Goal: Information Seeking & Learning: Learn about a topic

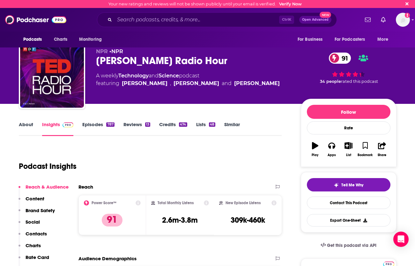
click at [150, 17] on input "Search podcasts, credits, & more..." at bounding box center [196, 20] width 164 height 10
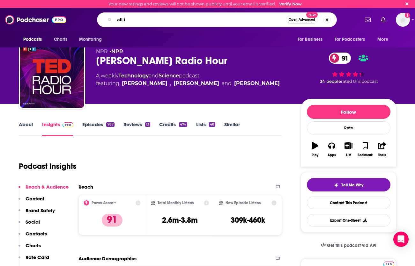
type input "all in"
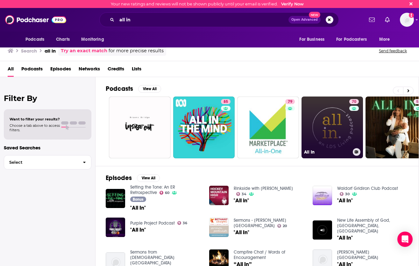
click at [345, 131] on link "70 All In" at bounding box center [333, 128] width 62 height 62
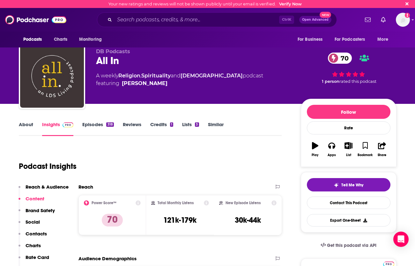
click at [159, 18] on input "Search podcasts, credits, & more..." at bounding box center [196, 20] width 164 height 10
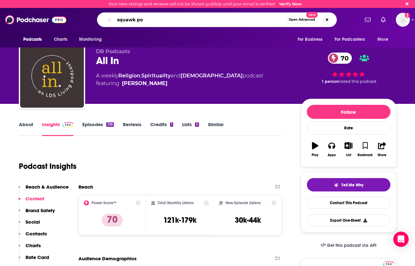
type input "squawk pod"
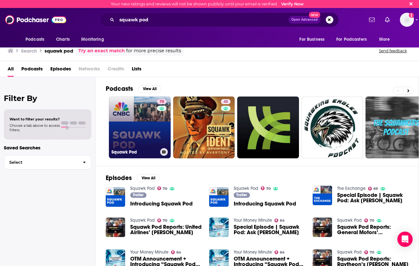
click at [155, 120] on link "70 Squawk Pod" at bounding box center [140, 128] width 62 height 62
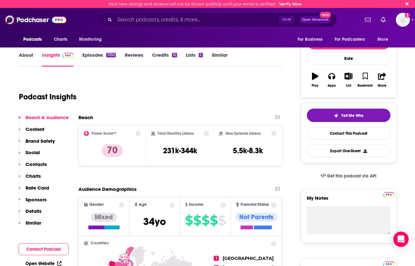
scroll to position [96, 0]
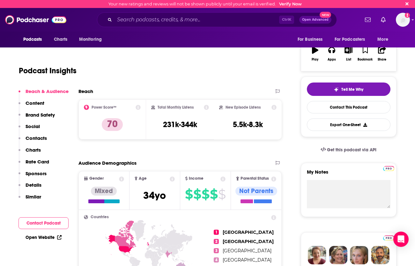
drag, startPoint x: 5, startPoint y: 207, endPoint x: 30, endPoint y: 205, distance: 24.6
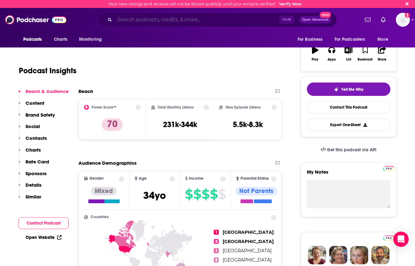
click at [134, 20] on input "Search podcasts, credits, & more..." at bounding box center [196, 20] width 164 height 10
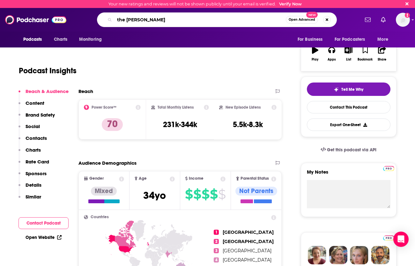
type input "the [PERSON_NAME]"
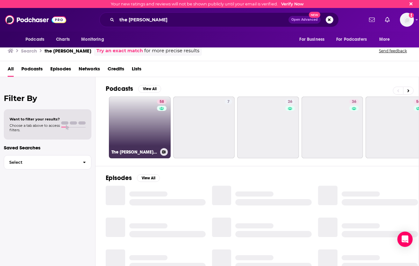
click at [148, 116] on link "58 The [PERSON_NAME] Show" at bounding box center [140, 128] width 62 height 62
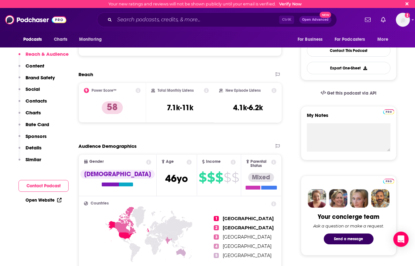
scroll to position [159, 0]
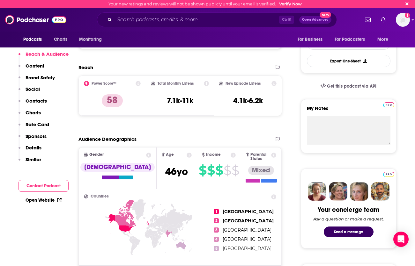
drag, startPoint x: 14, startPoint y: 227, endPoint x: 99, endPoint y: 207, distance: 86.8
drag, startPoint x: 7, startPoint y: 187, endPoint x: 22, endPoint y: 180, distance: 16.4
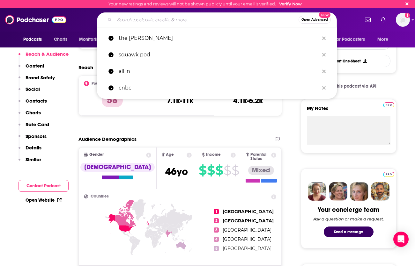
click at [170, 19] on input "Search podcasts, credits, & more..." at bounding box center [206, 20] width 184 height 10
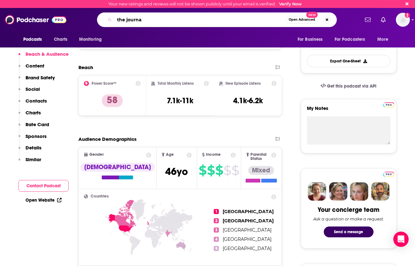
type input "the journal"
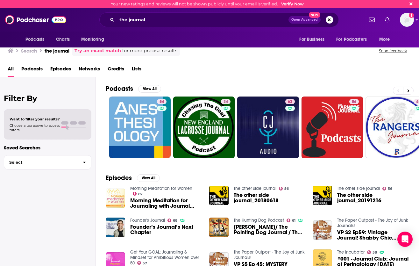
click at [37, 205] on div "Filter By Want to filter your results? Choose a tab above to access filters. Sa…" at bounding box center [48, 210] width 96 height 266
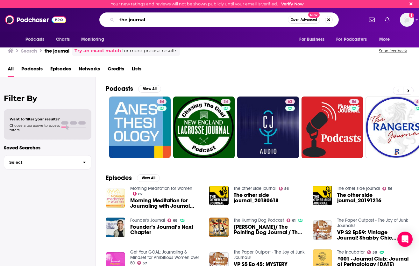
drag, startPoint x: 153, startPoint y: 20, endPoint x: 104, endPoint y: 13, distance: 49.0
click at [104, 14] on div "the journal Open Advanced New" at bounding box center [219, 19] width 240 height 15
type input "wsj"
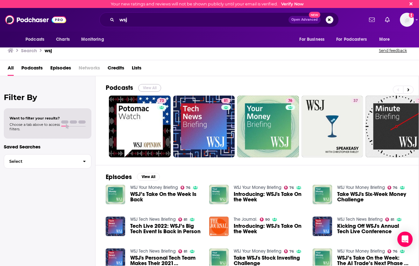
click at [152, 87] on button "View All" at bounding box center [149, 88] width 23 height 8
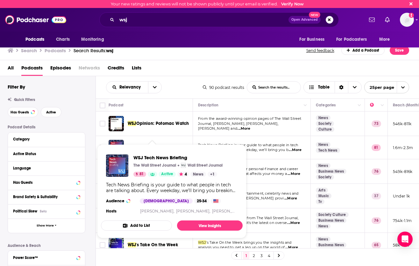
drag, startPoint x: 161, startPoint y: 147, endPoint x: 188, endPoint y: 138, distance: 28.6
click at [188, 138] on td "WSJ Tech News Briefing" at bounding box center [151, 147] width 84 height 23
drag, startPoint x: 160, startPoint y: 147, endPoint x: 190, endPoint y: 140, distance: 31.0
click at [191, 140] on div "WSJ Tech News Briefing" at bounding box center [161, 147] width 66 height 15
click at [205, 223] on link "View Insights" at bounding box center [210, 226] width 66 height 10
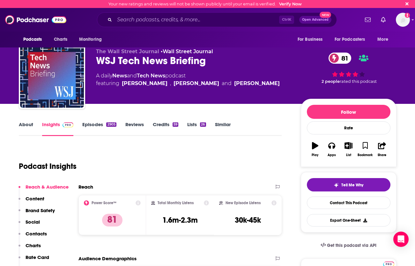
click at [166, 124] on link "Credits 59" at bounding box center [166, 128] width 26 height 15
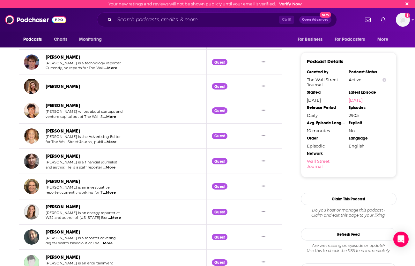
scroll to position [620, 0]
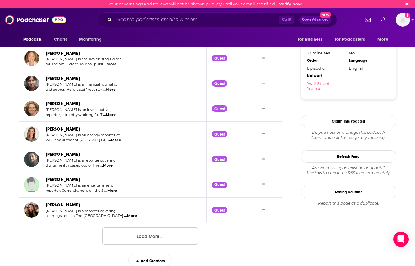
click at [166, 235] on button "Load More ..." at bounding box center [150, 236] width 96 height 17
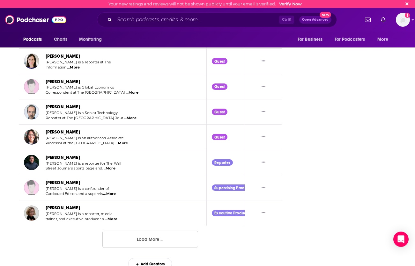
scroll to position [1249, 0]
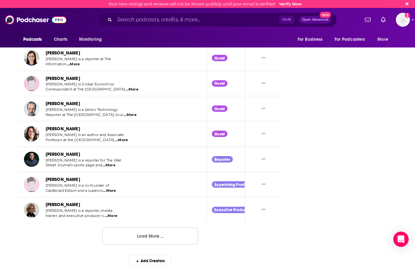
click at [173, 237] on button "Load More ..." at bounding box center [150, 236] width 96 height 17
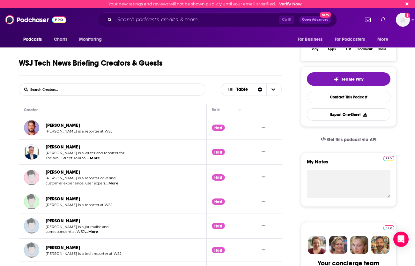
scroll to position [0, 0]
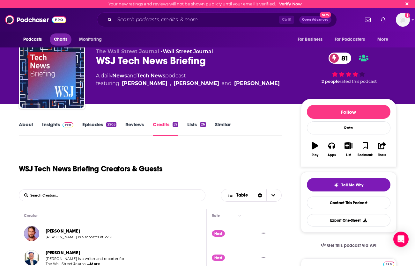
click at [65, 38] on span "Charts" at bounding box center [61, 39] width 14 height 9
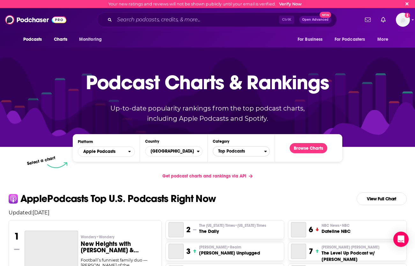
click at [254, 150] on span "Top Podcasts" at bounding box center [238, 151] width 51 height 11
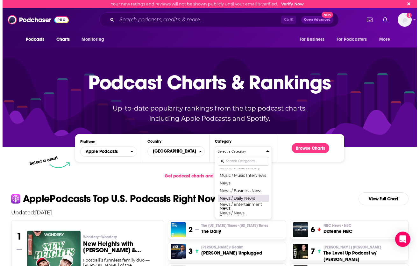
scroll to position [414, 0]
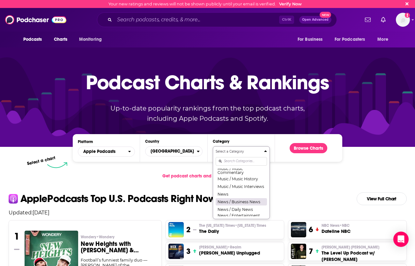
drag, startPoint x: 245, startPoint y: 207, endPoint x: 250, endPoint y: 205, distance: 5.3
click at [245, 206] on button "News / Business News" at bounding box center [240, 202] width 51 height 8
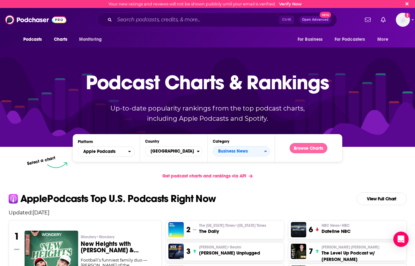
click at [318, 150] on button "Browse Charts" at bounding box center [308, 148] width 38 height 10
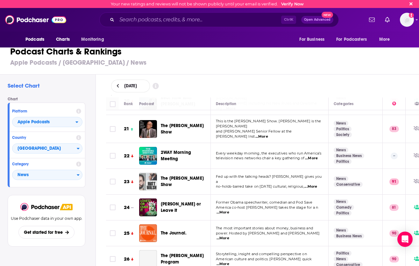
scroll to position [574, 0]
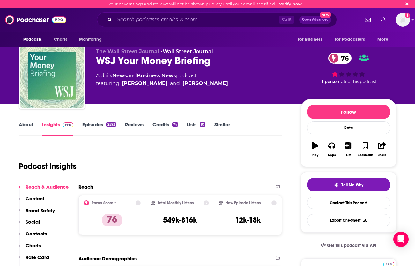
click at [166, 121] on link "Credits 74" at bounding box center [165, 128] width 26 height 15
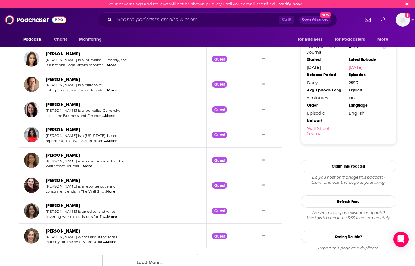
scroll to position [606, 0]
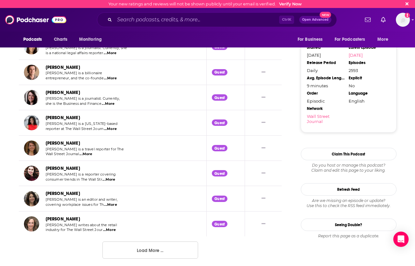
click at [156, 252] on button "Load More ..." at bounding box center [150, 250] width 96 height 17
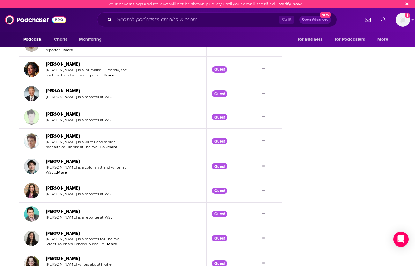
scroll to position [1035, 0]
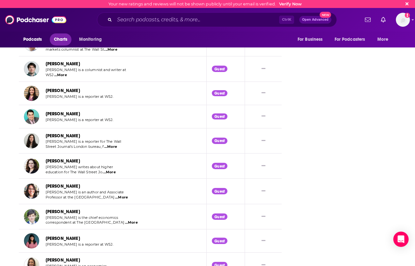
click at [63, 36] on span "Charts" at bounding box center [61, 39] width 14 height 9
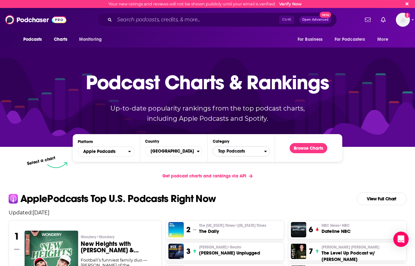
click at [259, 154] on span "Top Podcasts" at bounding box center [238, 151] width 51 height 11
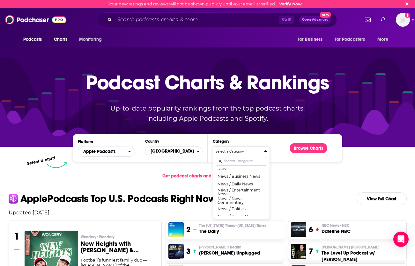
scroll to position [427, 0]
click at [237, 185] on button "News" at bounding box center [240, 182] width 51 height 8
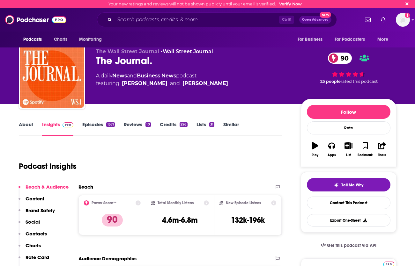
drag, startPoint x: 6, startPoint y: 157, endPoint x: 18, endPoint y: 157, distance: 12.1
